Goal: Check status: Check status

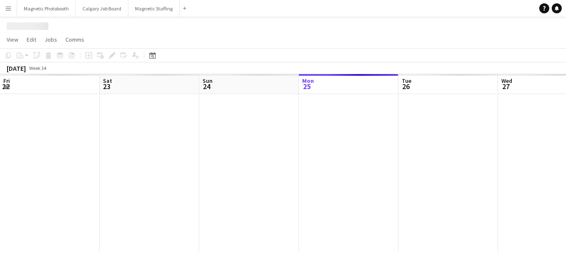
scroll to position [0, 199]
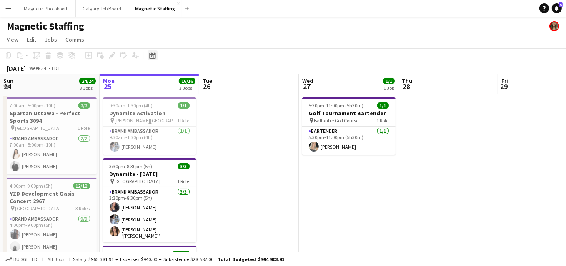
click at [152, 56] on icon "Date picker" at bounding box center [152, 55] width 7 height 7
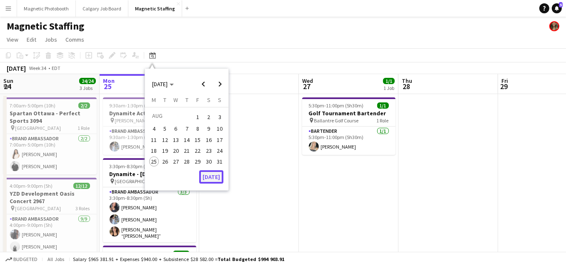
click at [216, 178] on button "[DATE]" at bounding box center [211, 176] width 24 height 13
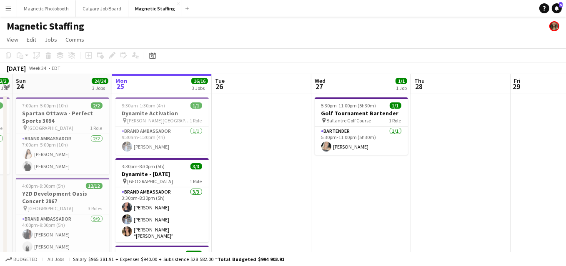
scroll to position [230, 0]
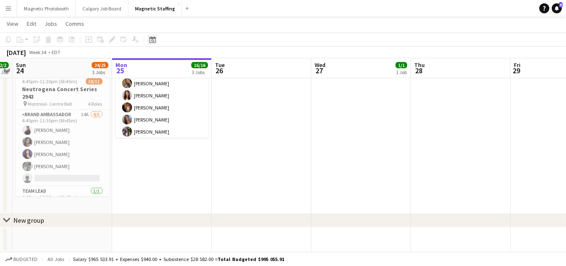
click at [155, 38] on icon at bounding box center [152, 39] width 6 height 7
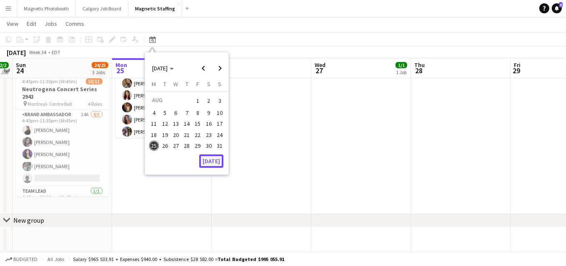
click at [216, 158] on button "[DATE]" at bounding box center [211, 161] width 24 height 13
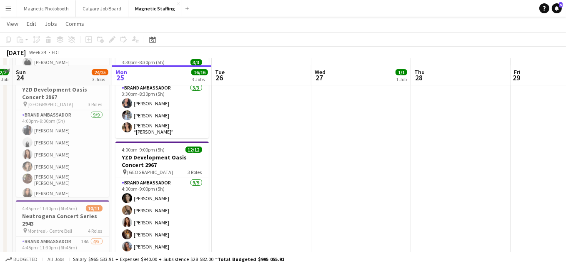
scroll to position [110, 0]
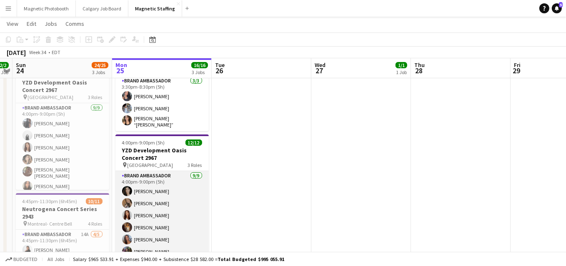
click at [177, 207] on app-card-role "Brand Ambassador [DATE] 4:00pm-9:00pm (5h) [PERSON_NAME] [PERSON_NAME] [PERSON_…" at bounding box center [161, 233] width 93 height 125
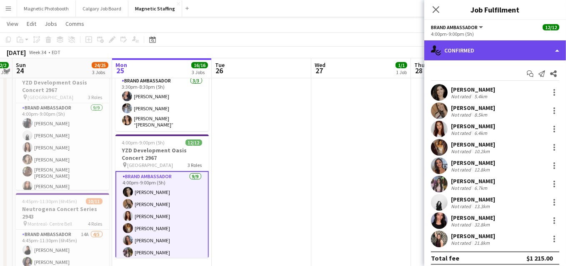
click at [491, 54] on div "single-neutral-actions-check-2 Confirmed" at bounding box center [495, 50] width 142 height 20
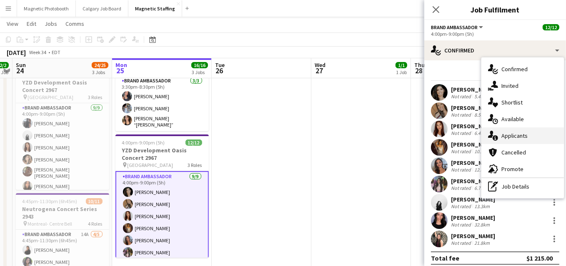
click at [496, 136] on icon at bounding box center [494, 137] width 5 height 5
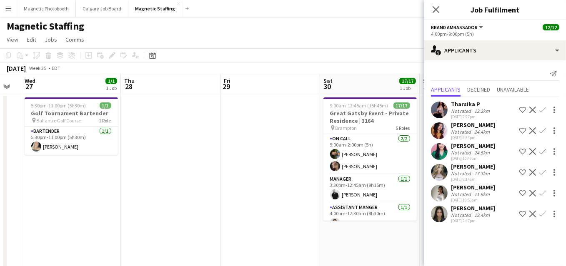
scroll to position [0, 331]
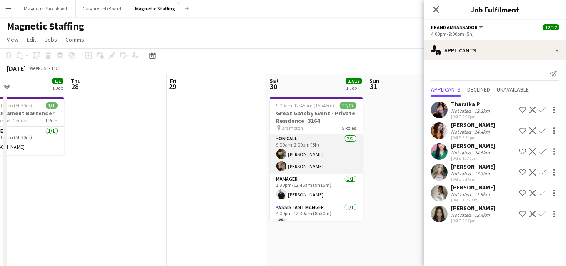
click at [335, 165] on app-card-role "On Call [DATE] 9:00am-2:00pm (5h) [PERSON_NAME] Nassabain [PERSON_NAME]" at bounding box center [316, 154] width 93 height 40
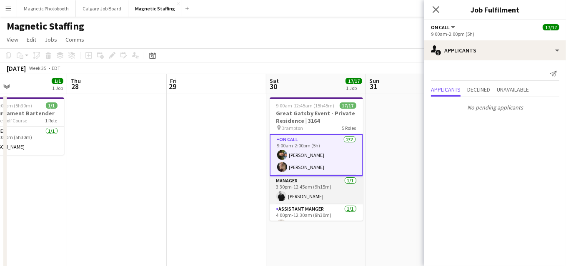
click at [298, 200] on app-card-role "Manager [DATE] 3:30pm-12:45am (9h15m) [PERSON_NAME]" at bounding box center [316, 190] width 93 height 28
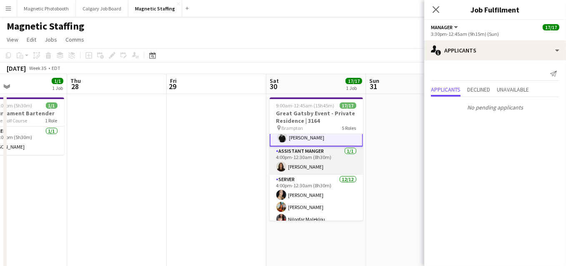
click at [293, 208] on app-card-role "Server [DATE] 4:00pm-12:30am (8h30m) [PERSON_NAME] [PERSON_NAME] [PERSON_NAME] …" at bounding box center [316, 255] width 93 height 161
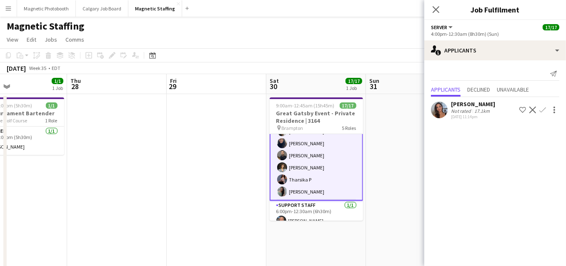
scroll to position [201, 0]
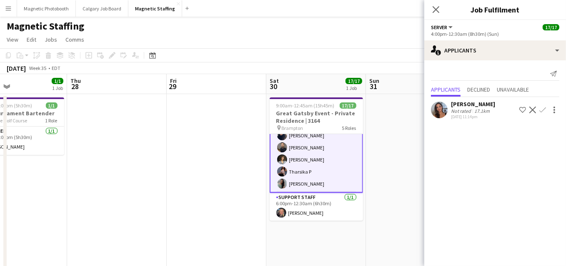
click at [237, 224] on app-date-cell at bounding box center [217, 269] width 100 height 351
